Goal: Information Seeking & Learning: Learn about a topic

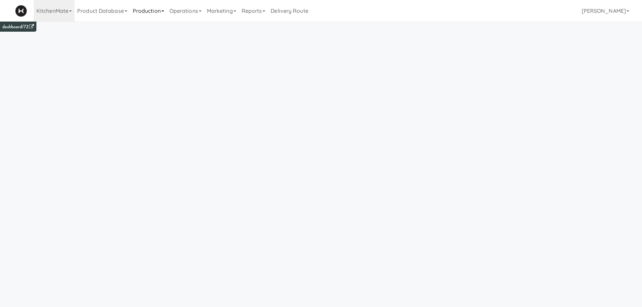
click at [159, 8] on link "Production" at bounding box center [148, 11] width 37 height 22
click at [115, 10] on link "Product Database" at bounding box center [102, 11] width 56 height 22
click at [152, 18] on link "Production" at bounding box center [148, 11] width 37 height 22
click at [156, 53] on link "Inventory Plans" at bounding box center [157, 53] width 55 height 12
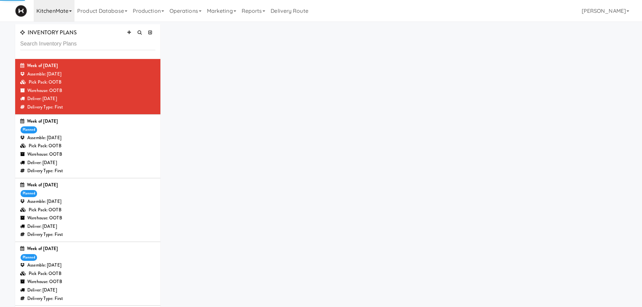
click at [55, 13] on link "KitchenMate" at bounding box center [54, 11] width 41 height 22
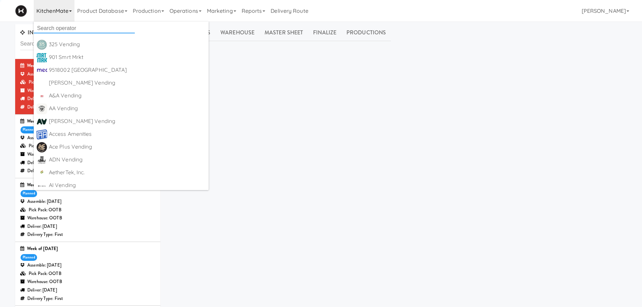
click at [55, 28] on input "text" at bounding box center [84, 28] width 101 height 10
click at [63, 24] on input "cante" at bounding box center [84, 28] width 101 height 10
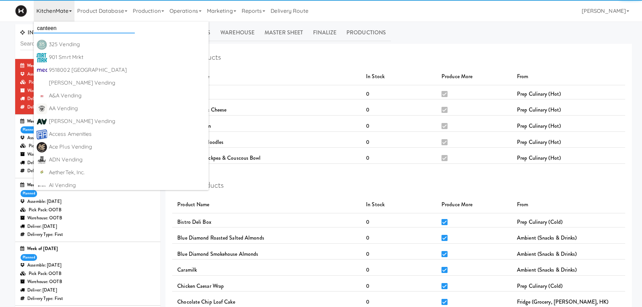
type input "canteen"
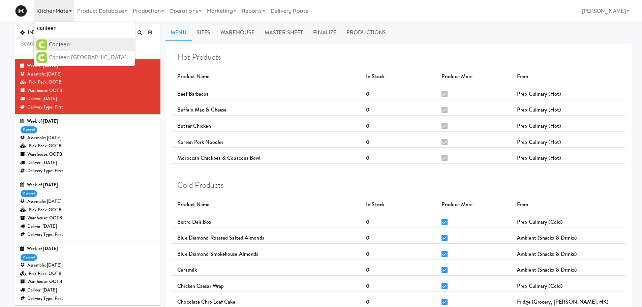
click at [65, 45] on div "Canteen" at bounding box center [90, 44] width 83 height 10
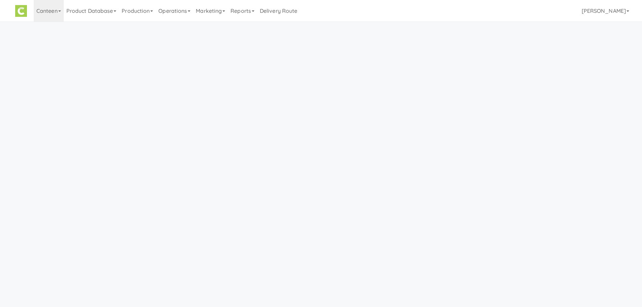
click at [160, 12] on link "Operations" at bounding box center [174, 11] width 37 height 22
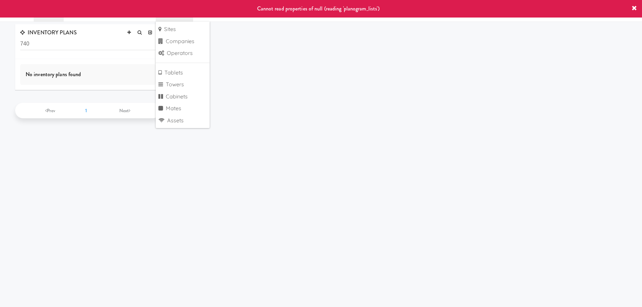
click at [636, 9] on icon at bounding box center [634, 8] width 5 height 5
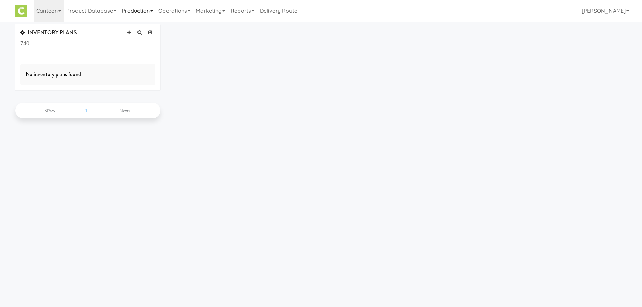
click at [146, 16] on link "Production" at bounding box center [137, 11] width 37 height 22
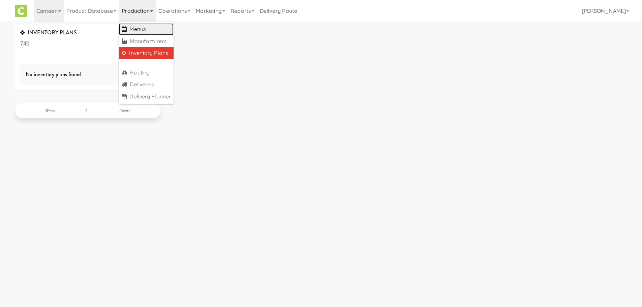
click at [147, 27] on link "Menus" at bounding box center [146, 29] width 55 height 12
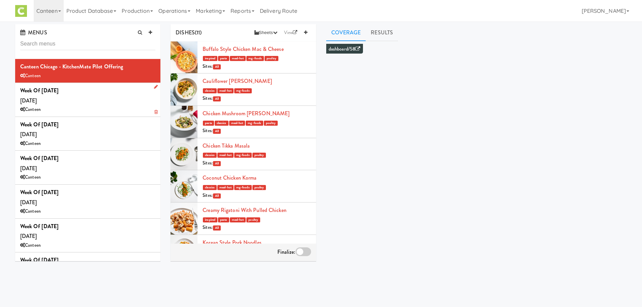
click at [98, 95] on div "Week of Sept 29th, 2025 Wednesday, Oct 01 Canteen" at bounding box center [87, 100] width 135 height 28
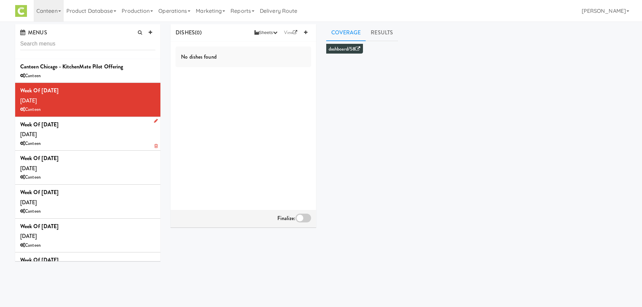
click at [95, 127] on div "Week of Sept 22, 2025 Wednesday, Sep 24 Canteen" at bounding box center [87, 134] width 135 height 28
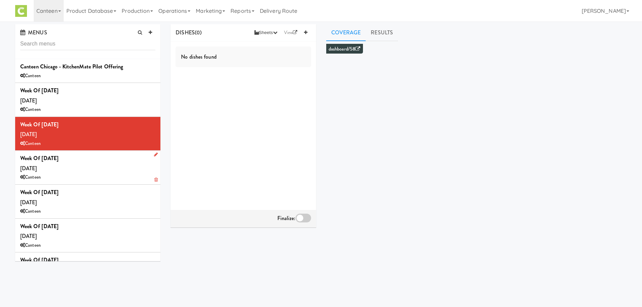
click at [107, 171] on div "Week of Sept 15th, 2025 Wednesday, Sep 17 Canteen" at bounding box center [87, 167] width 135 height 28
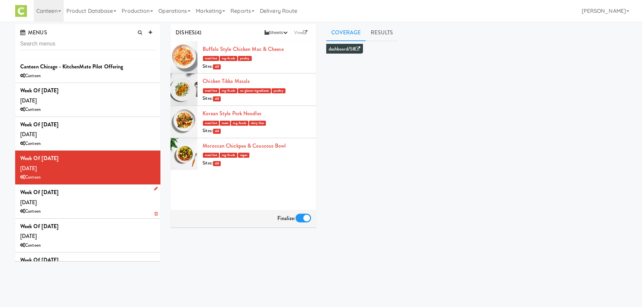
click at [79, 194] on div "Week of Sept 8th, 2025 Wednesday, Sep 10 Canteen" at bounding box center [87, 201] width 135 height 28
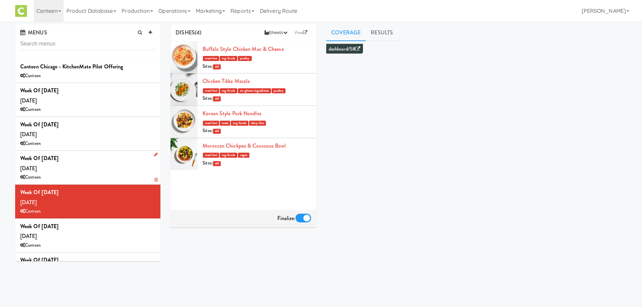
click at [82, 173] on div "Week of Sept 15th, 2025 Wednesday, Sep 17 Canteen" at bounding box center [87, 167] width 135 height 28
